Goal: Information Seeking & Learning: Find specific page/section

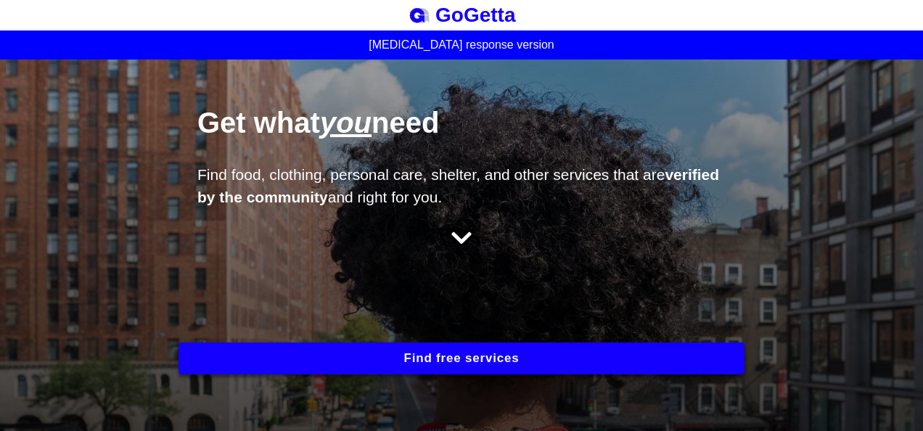
click at [300, 359] on button "Find free services" at bounding box center [461, 358] width 566 height 32
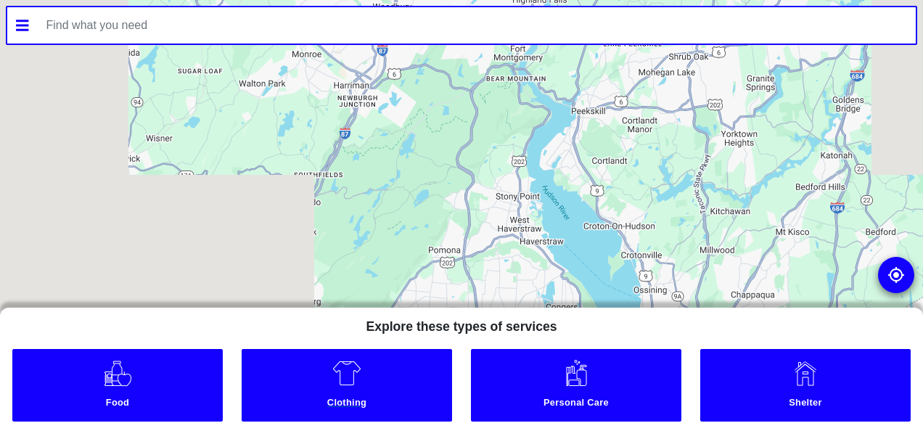
click at [326, 367] on link "Clothing" at bounding box center [347, 385] width 211 height 73
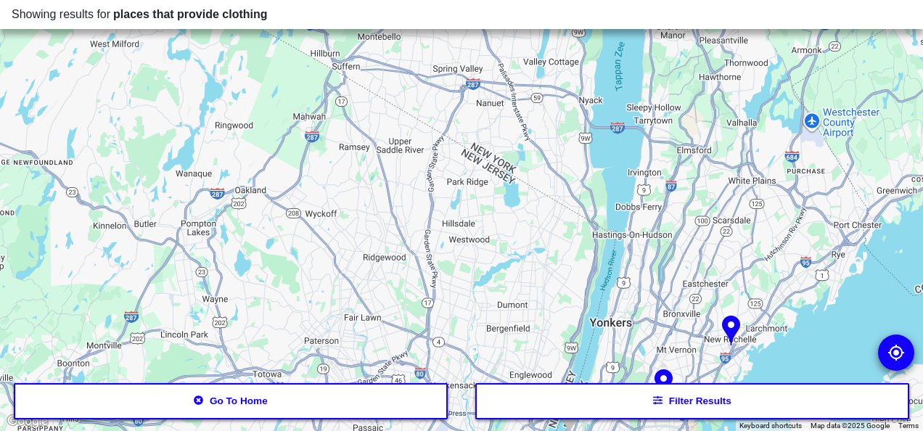
click at [910, 357] on div at bounding box center [896, 353] width 36 height 36
click at [900, 357] on img at bounding box center [895, 352] width 17 height 17
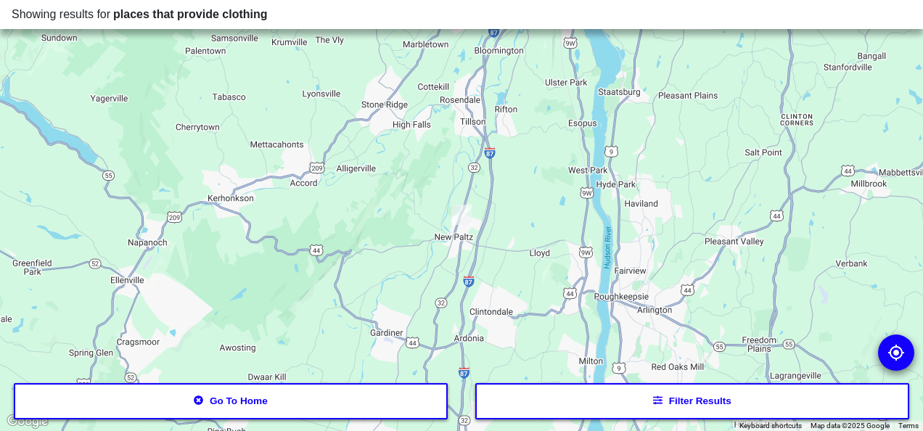
drag, startPoint x: 661, startPoint y: 430, endPoint x: 657, endPoint y: 422, distance: 8.1
click at [660, 428] on div at bounding box center [461, 215] width 923 height 431
click at [654, 408] on button "Filter results" at bounding box center [692, 401] width 434 height 36
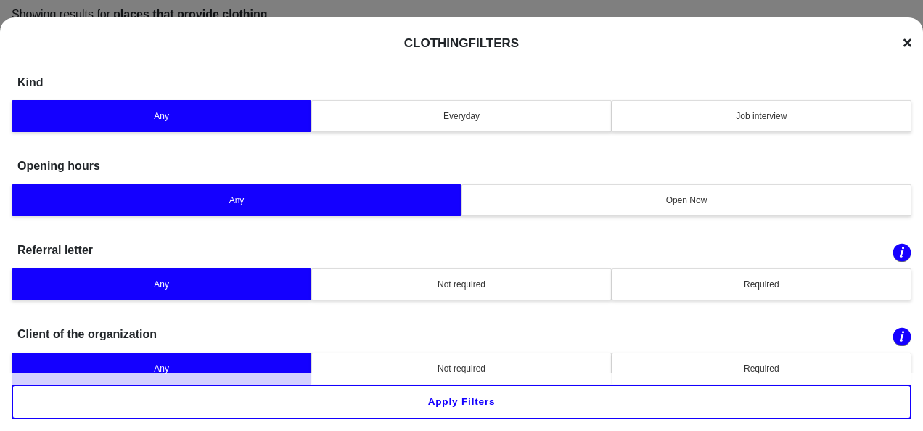
scroll to position [30, 0]
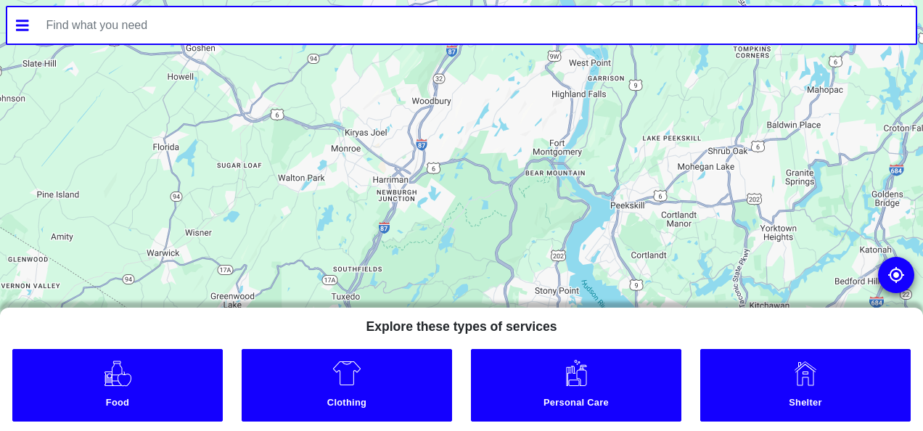
click at [58, 32] on input "text" at bounding box center [477, 25] width 879 height 36
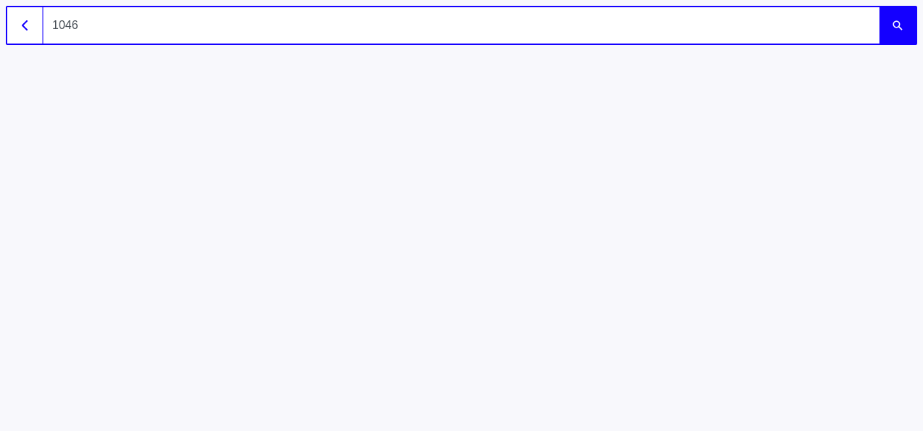
type input "10467"
click at [879, 7] on button "submit" at bounding box center [897, 25] width 36 height 36
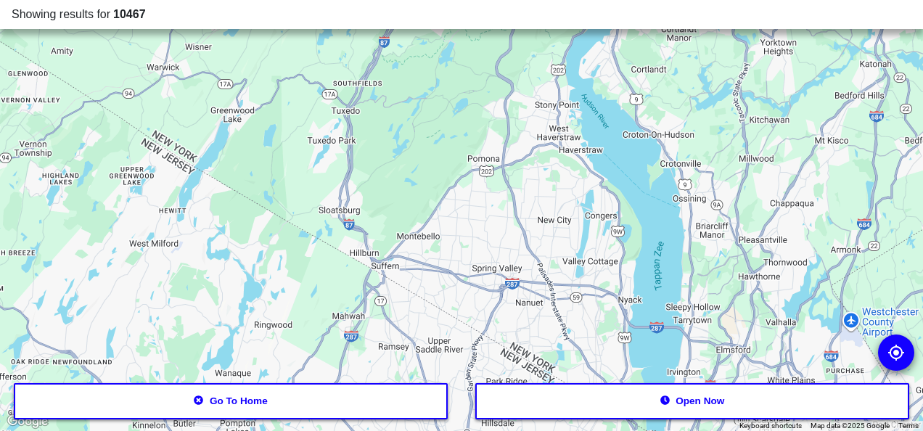
click at [625, 392] on button "Open now" at bounding box center [692, 401] width 434 height 36
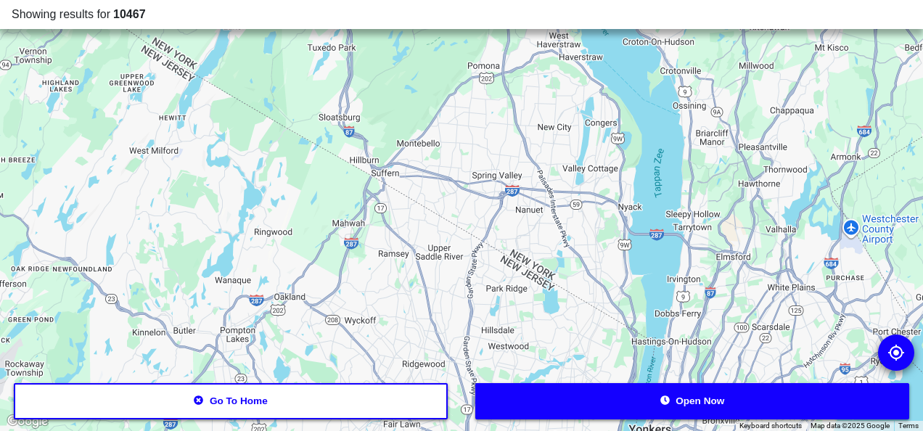
click at [625, 392] on button "Open now" at bounding box center [692, 401] width 434 height 36
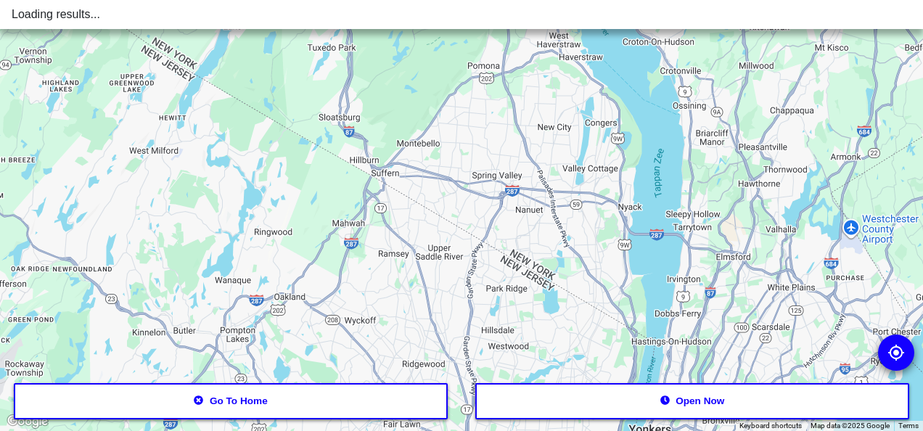
click at [625, 392] on button "Open now" at bounding box center [692, 401] width 434 height 36
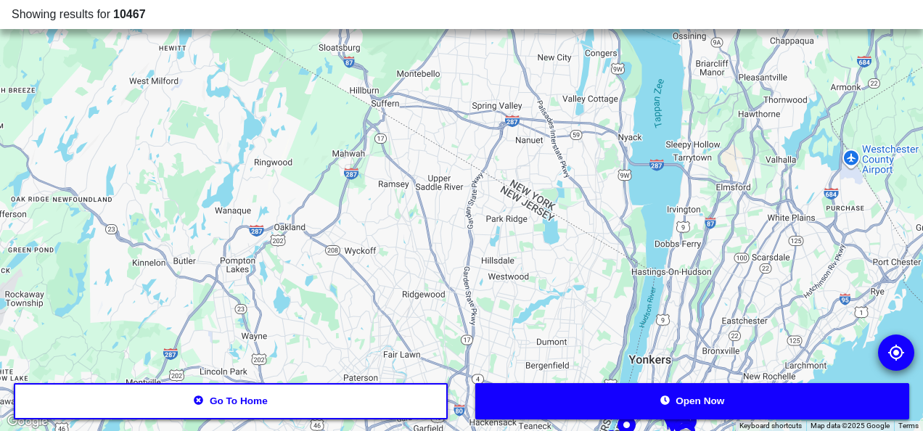
click at [625, 392] on button "Open now" at bounding box center [692, 401] width 434 height 36
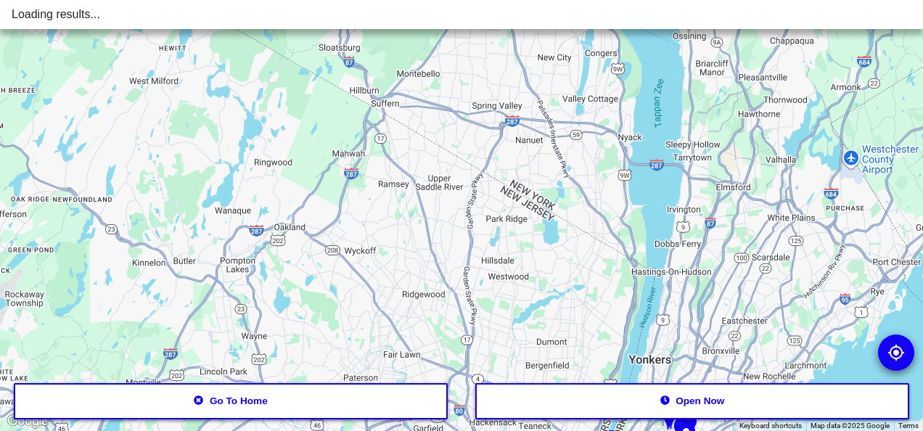
click at [625, 392] on button "Open now" at bounding box center [692, 401] width 434 height 36
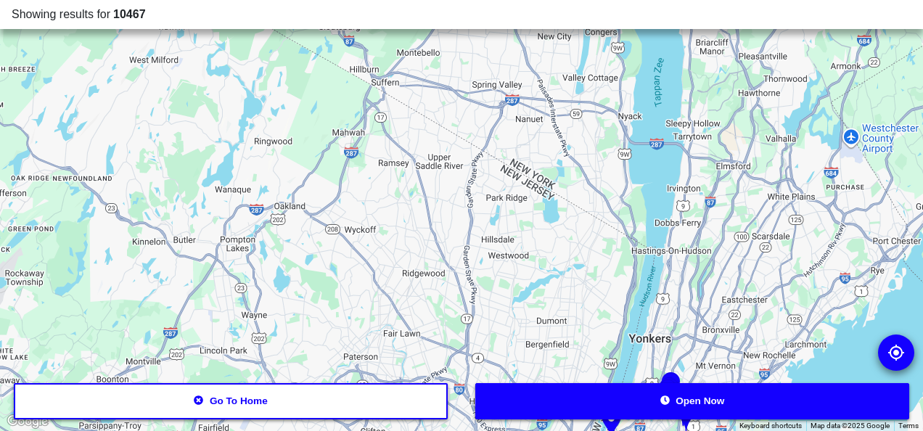
click at [667, 372] on img at bounding box center [669, 393] width 30 height 44
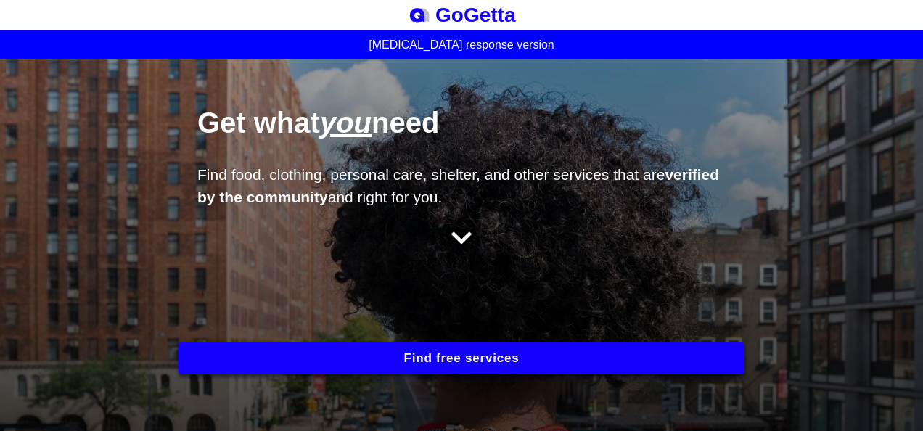
click at [430, 355] on button "Find free services" at bounding box center [461, 358] width 566 height 32
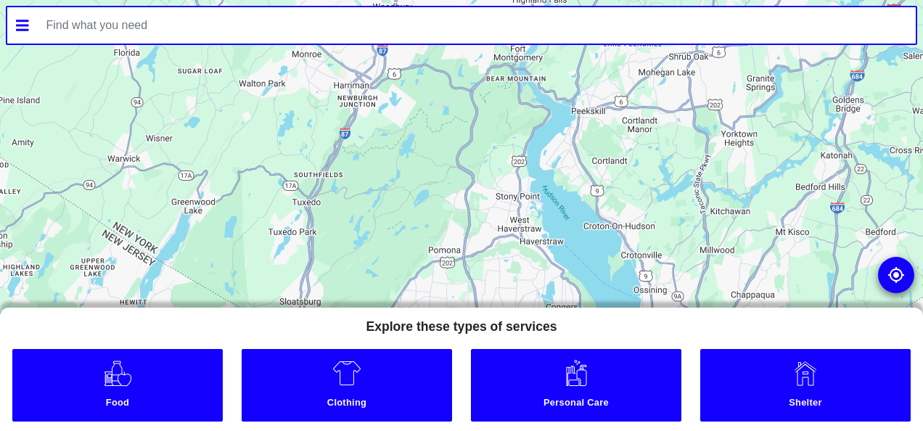
click at [370, 31] on input "text" at bounding box center [477, 25] width 879 height 36
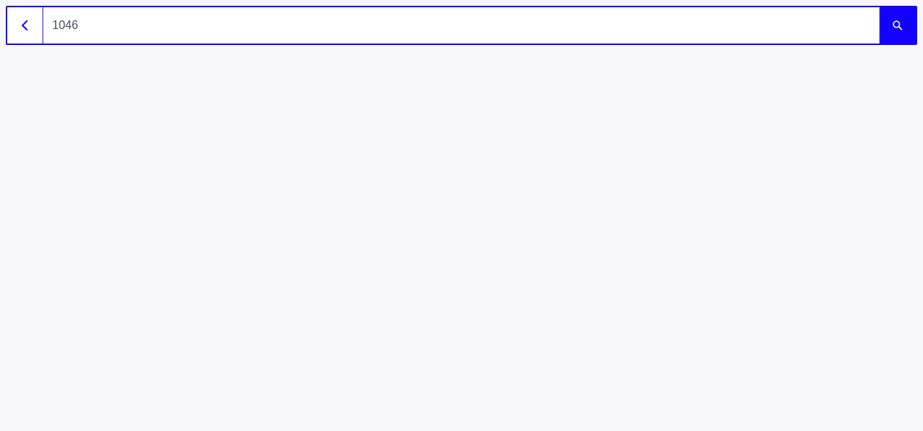
type input "10467"
click at [879, 7] on button "submit" at bounding box center [897, 25] width 36 height 36
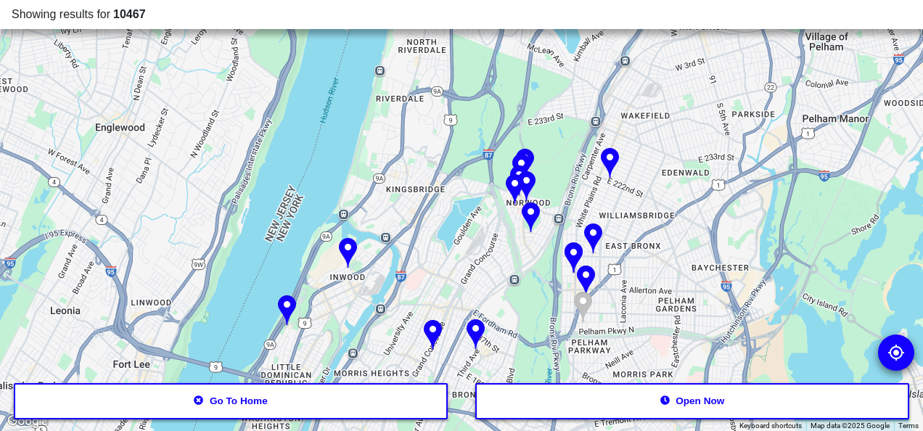
click at [530, 208] on img at bounding box center [531, 219] width 30 height 44
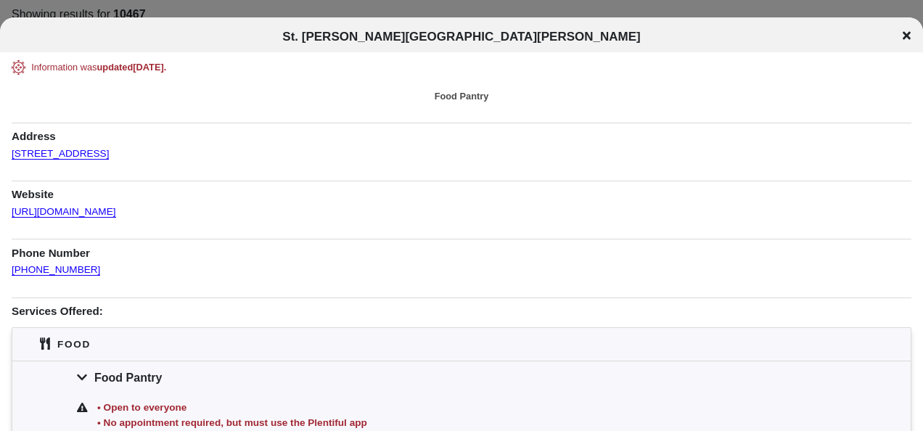
click at [903, 37] on icon at bounding box center [907, 36] width 8 height 12
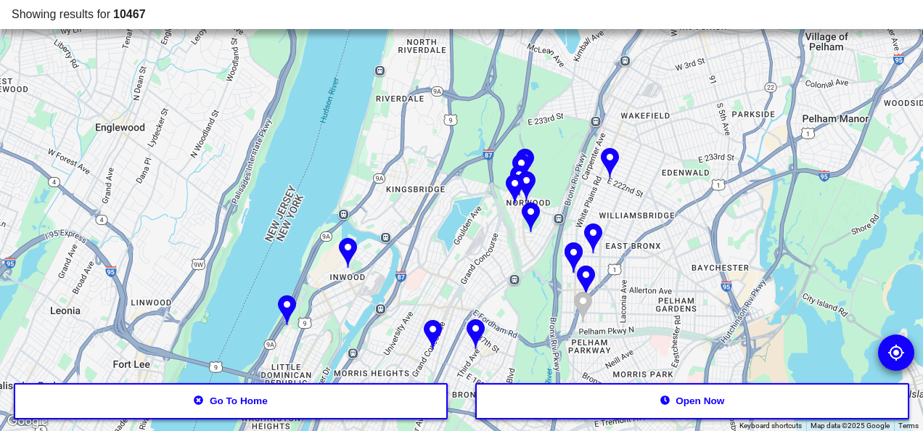
click at [337, 32] on div at bounding box center [461, 215] width 923 height 431
click at [130, 18] on span "10467" at bounding box center [129, 14] width 33 height 12
click at [179, 22] on div "Showing results for 10467" at bounding box center [462, 14] width 900 height 17
click at [532, 218] on img at bounding box center [531, 219] width 30 height 44
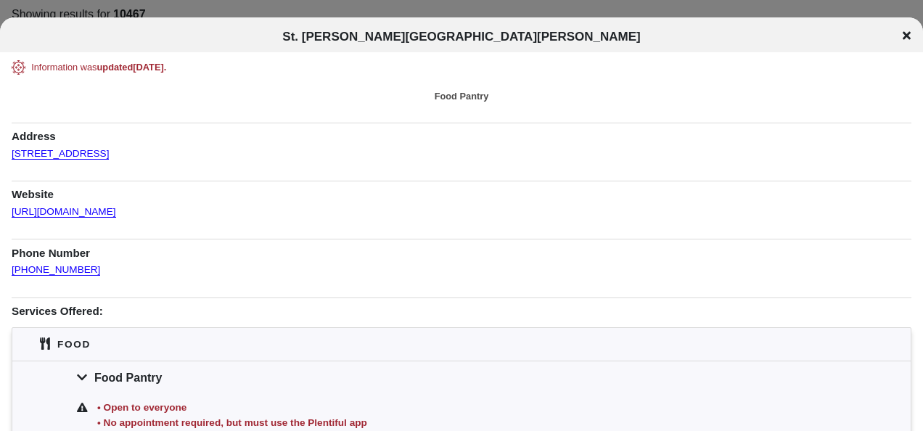
scroll to position [238, 0]
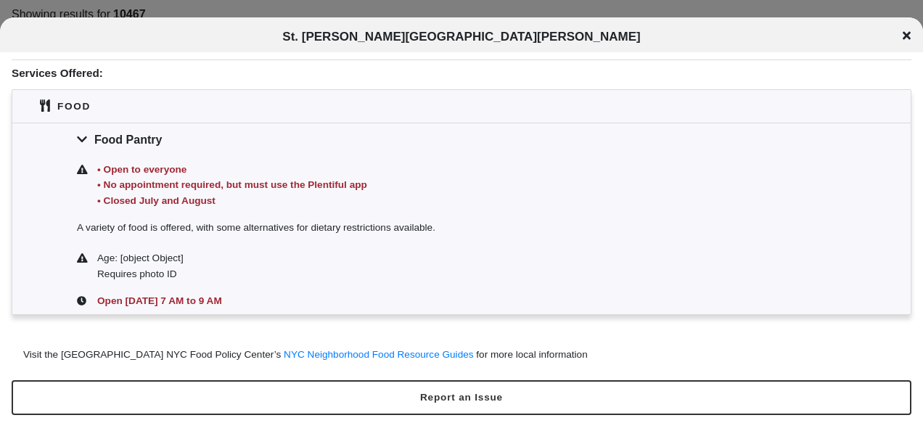
click at [902, 44] on div "St. [PERSON_NAME][GEOGRAPHIC_DATA][PERSON_NAME]" at bounding box center [461, 37] width 923 height 15
click at [903, 40] on icon at bounding box center [907, 36] width 8 height 12
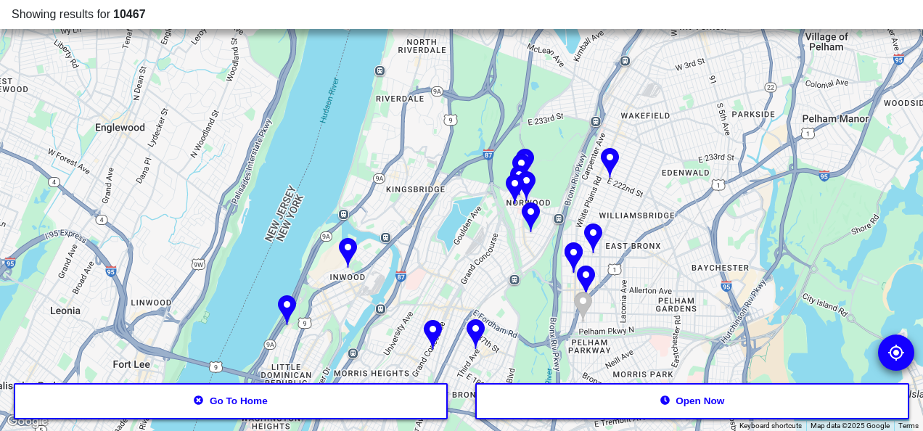
click at [610, 181] on img at bounding box center [610, 164] width 30 height 44
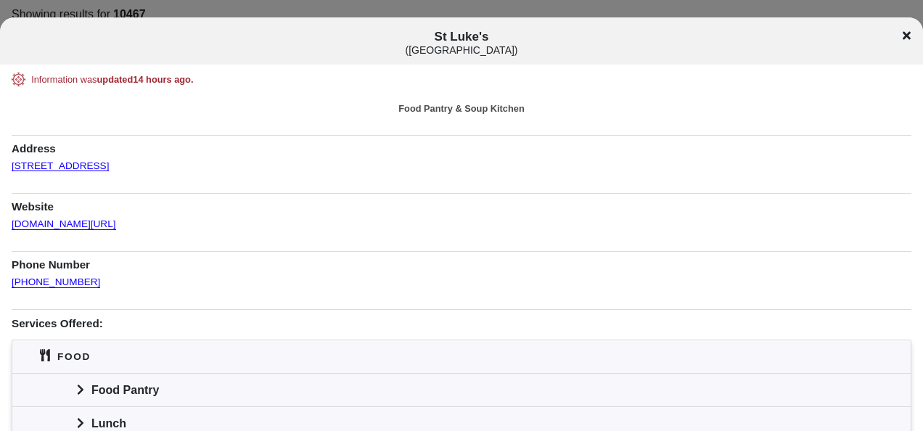
click at [906, 31] on icon at bounding box center [907, 36] width 8 height 12
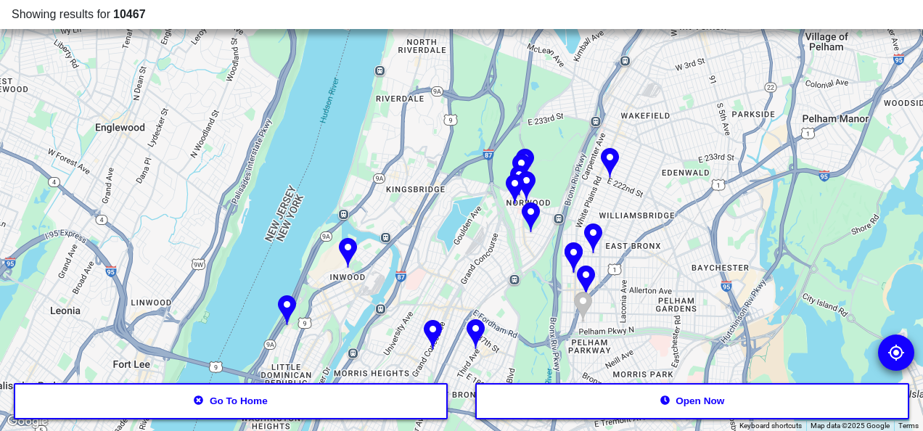
click at [591, 235] on img at bounding box center [593, 240] width 30 height 44
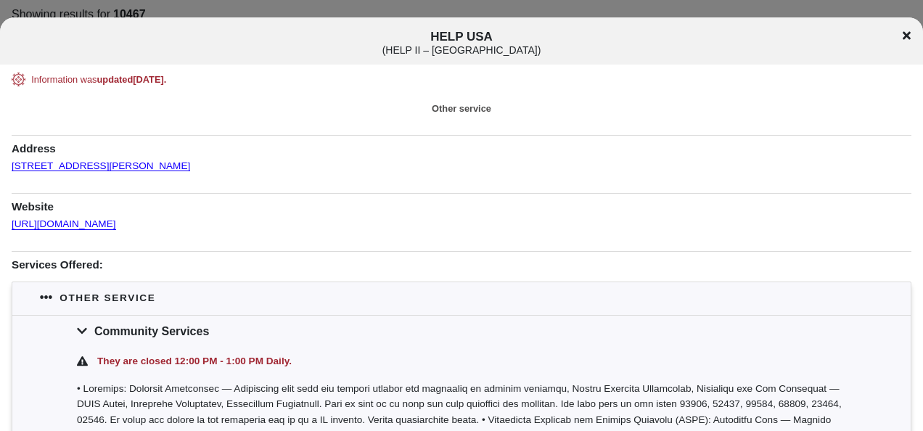
click at [906, 36] on icon at bounding box center [907, 35] width 8 height 8
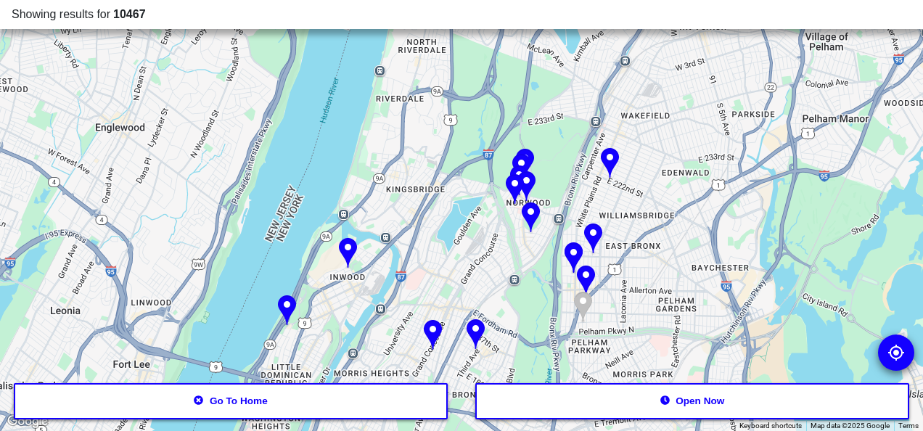
click at [598, 245] on img at bounding box center [593, 240] width 30 height 44
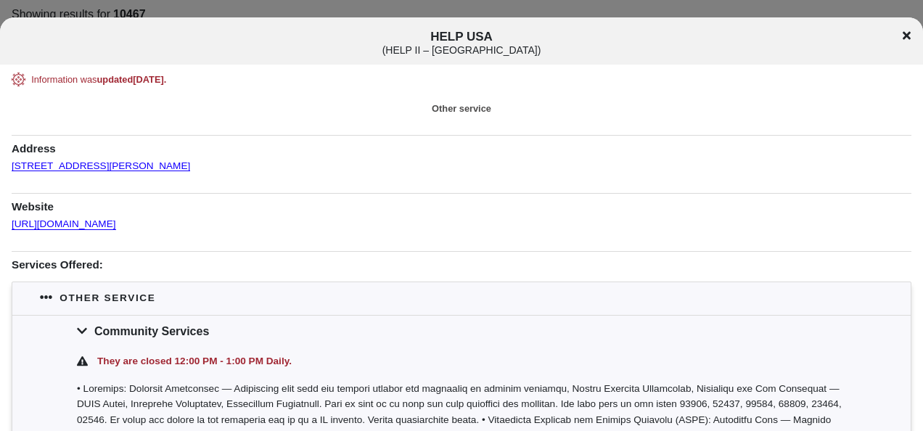
click at [904, 38] on icon at bounding box center [907, 35] width 8 height 8
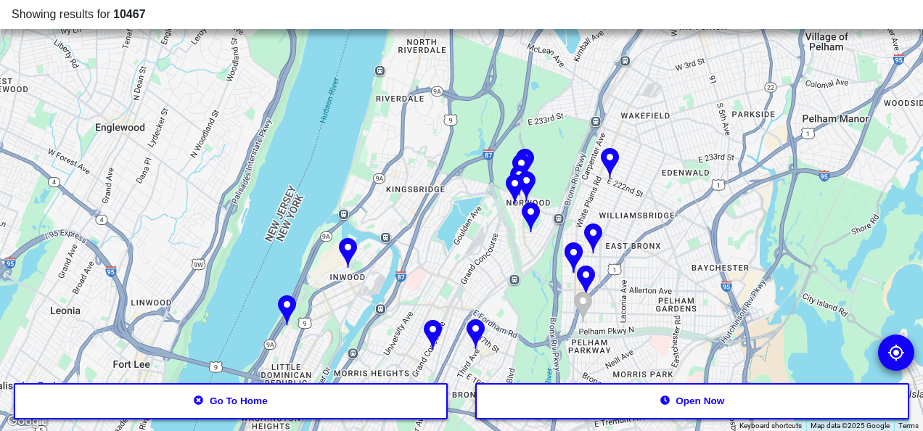
click at [580, 252] on img at bounding box center [574, 259] width 30 height 44
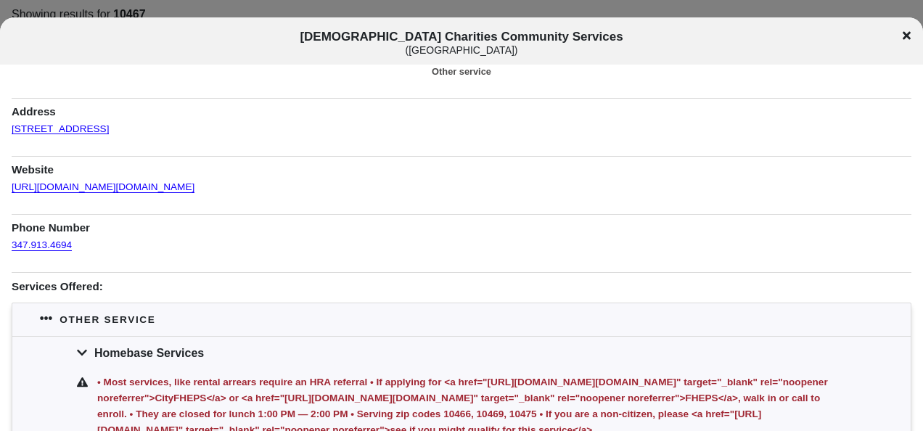
scroll to position [36, 0]
click at [137, 190] on link "[URL][DOMAIN_NAME][DOMAIN_NAME]" at bounding box center [103, 183] width 183 height 20
click at [907, 33] on icon at bounding box center [907, 36] width 8 height 12
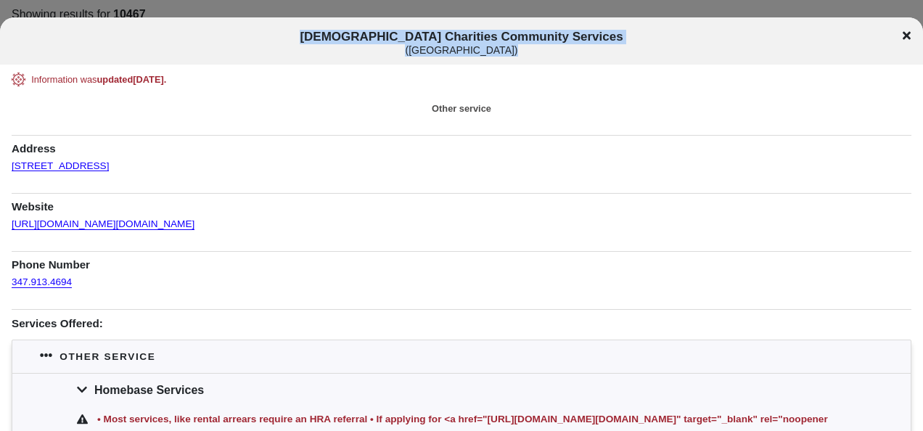
drag, startPoint x: 578, startPoint y: 49, endPoint x: 339, endPoint y: 26, distance: 239.9
click at [339, 26] on div "[DEMOGRAPHIC_DATA] Charities Community Services ( [GEOGRAPHIC_DATA] )" at bounding box center [461, 40] width 923 height 47
copy span "[DEMOGRAPHIC_DATA] Charities Community Services ( [GEOGRAPHIC_DATA] )"
